Goal: Task Accomplishment & Management: Complete application form

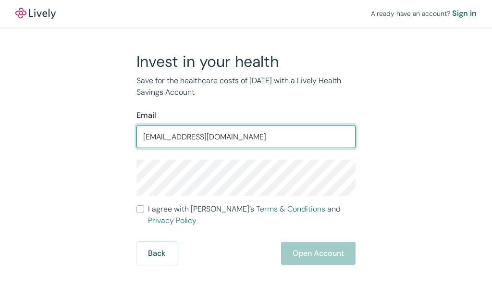
type input "[EMAIL_ADDRESS][DOMAIN_NAME]"
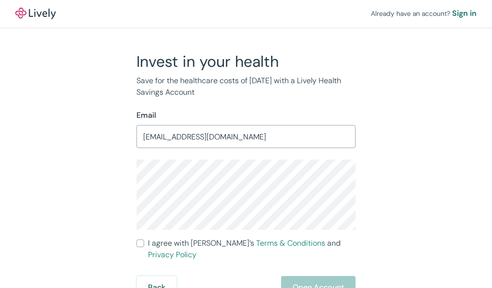
click at [141, 242] on input "I agree with Lively’s Terms & Conditions and Privacy Policy" at bounding box center [140, 243] width 8 height 8
checkbox input "true"
click at [326, 276] on button "Open Account" at bounding box center [318, 287] width 74 height 23
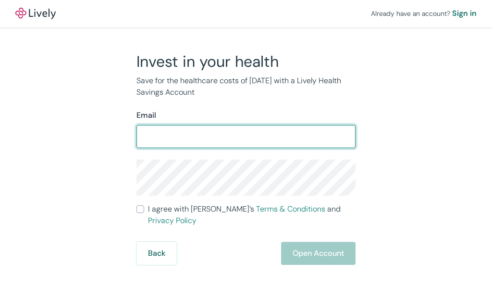
click at [248, 134] on input "Email" at bounding box center [245, 136] width 219 height 19
type input "[EMAIL_ADDRESS][DOMAIN_NAME]"
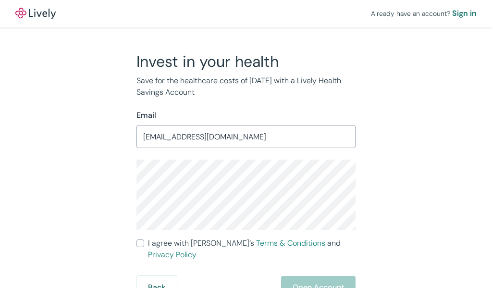
click at [140, 243] on input "I agree with Lively’s Terms & Conditions and Privacy Policy" at bounding box center [140, 243] width 8 height 8
checkbox input "true"
click at [318, 276] on button "Open Account" at bounding box center [318, 287] width 74 height 23
